Goal: Information Seeking & Learning: Learn about a topic

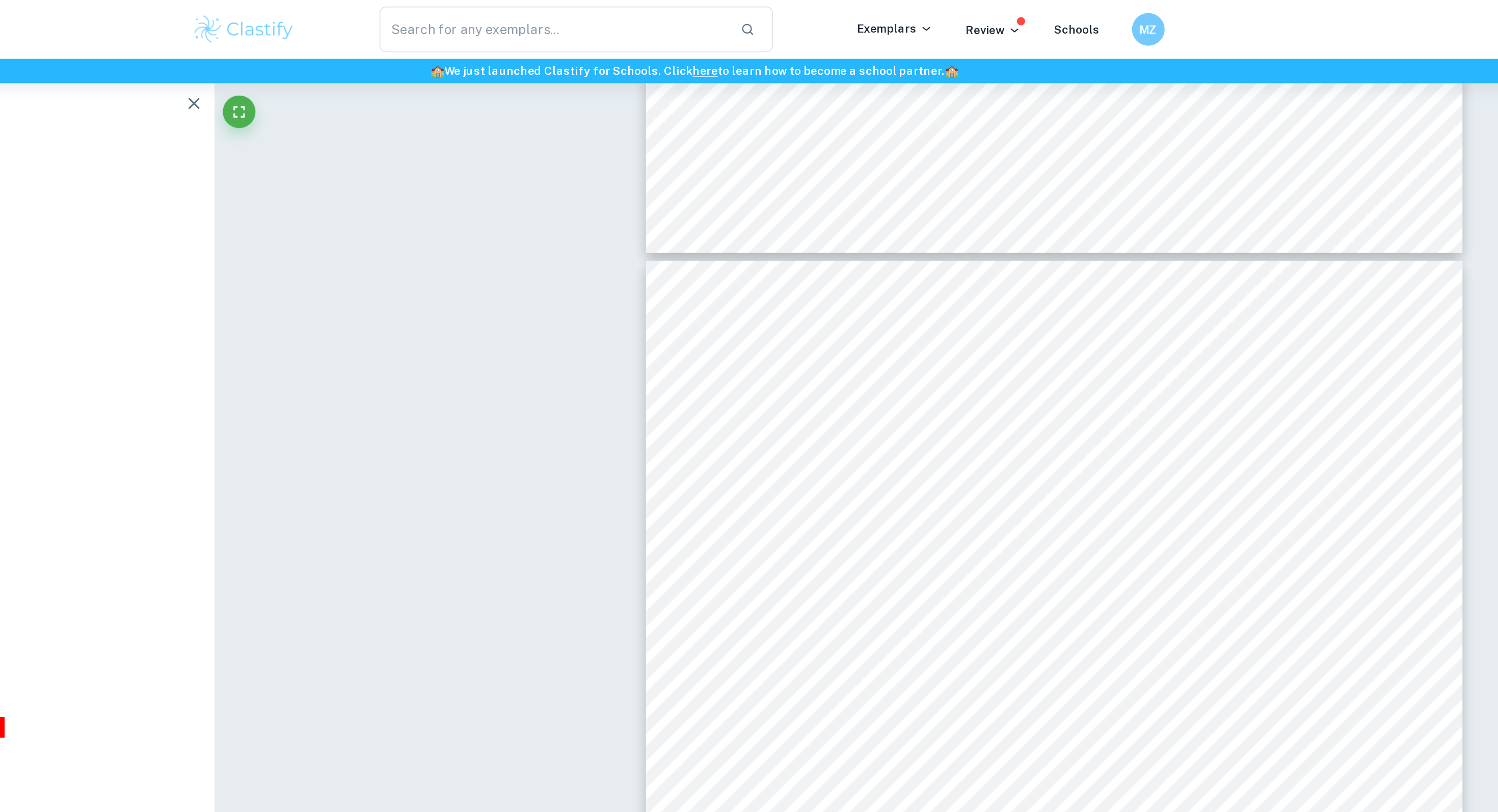
scroll to position [3675, 0]
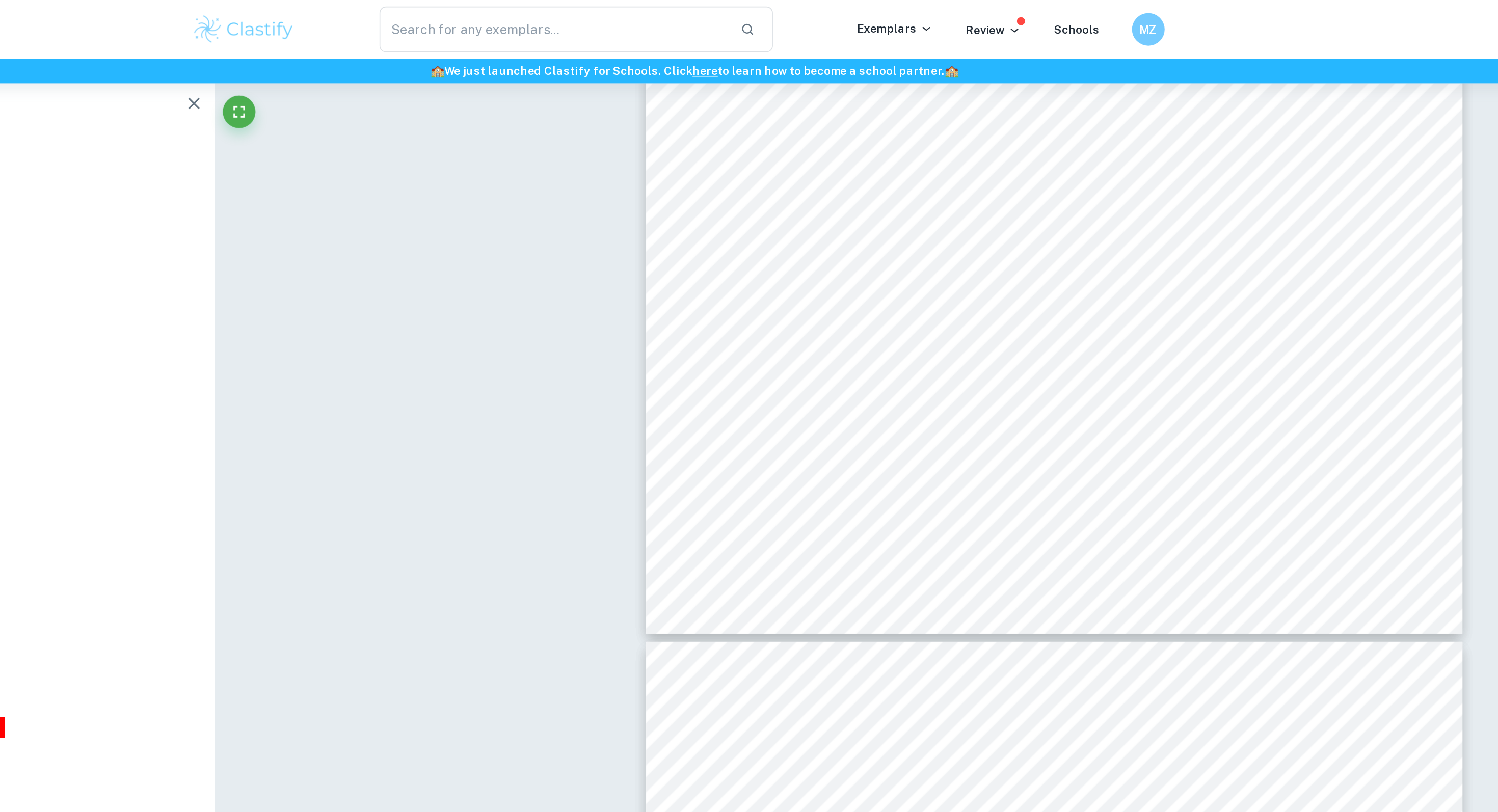
type input "6"
